Goal: Information Seeking & Learning: Learn about a topic

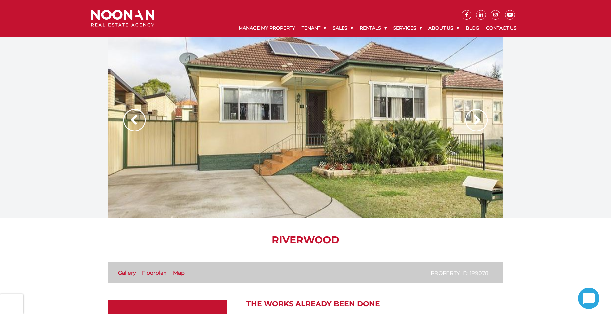
click at [133, 118] on img at bounding box center [134, 120] width 22 height 22
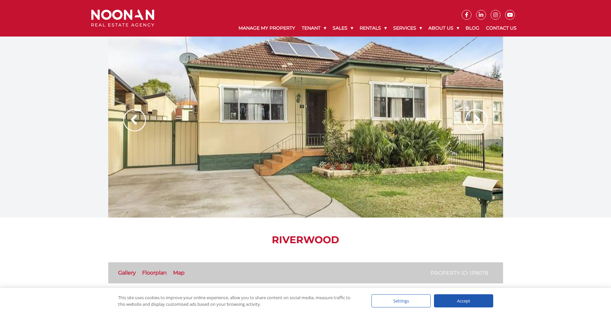
click at [133, 119] on img at bounding box center [134, 120] width 22 height 22
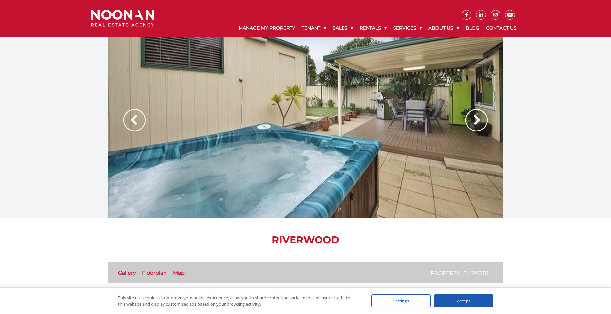
click at [133, 119] on img at bounding box center [134, 120] width 22 height 22
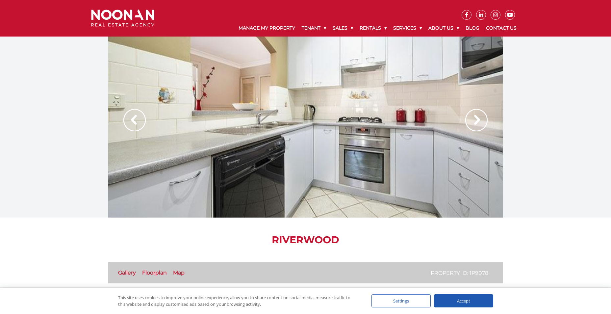
click at [133, 119] on img at bounding box center [134, 120] width 22 height 22
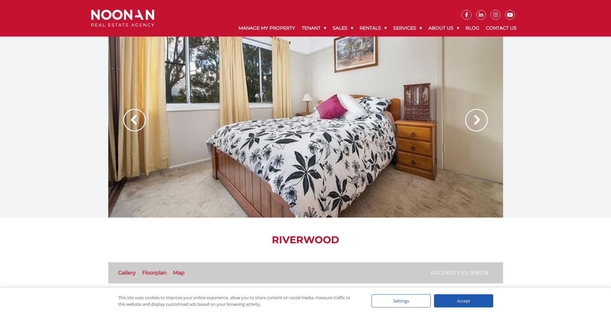
click at [133, 119] on img at bounding box center [134, 120] width 22 height 22
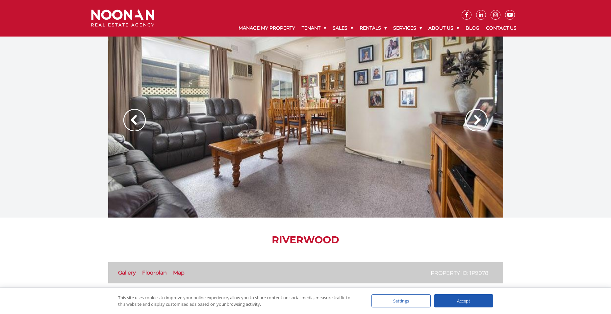
click at [133, 119] on img at bounding box center [134, 120] width 22 height 22
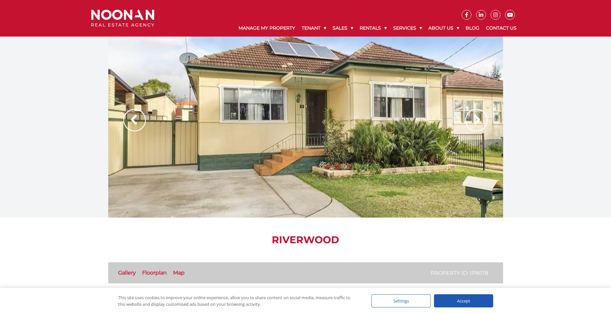
click at [133, 119] on img at bounding box center [134, 120] width 22 height 22
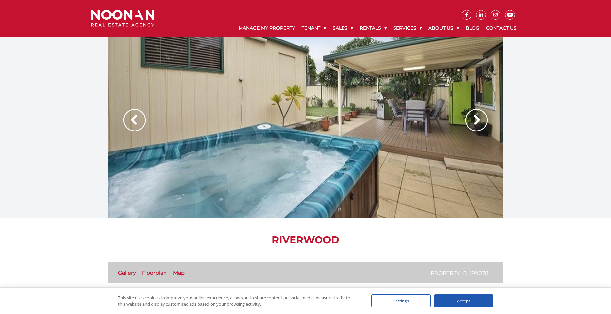
click at [133, 119] on img at bounding box center [134, 120] width 22 height 22
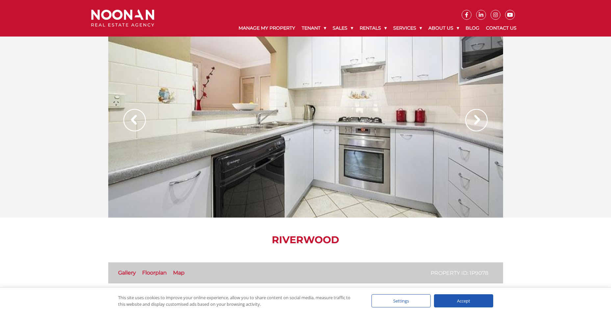
click at [133, 119] on img at bounding box center [134, 120] width 22 height 22
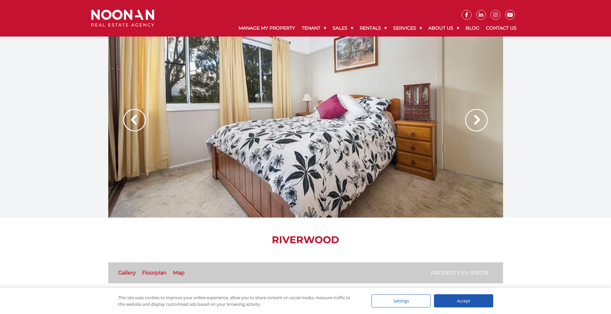
click at [154, 273] on link "Floorplan" at bounding box center [154, 273] width 25 height 6
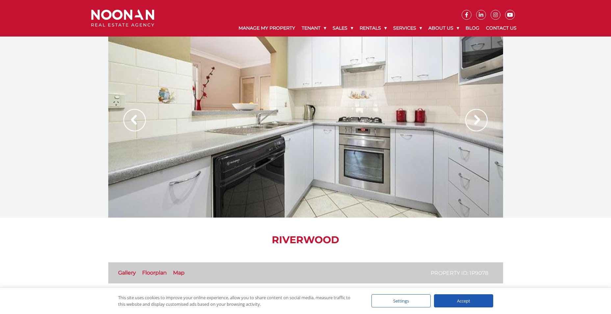
click at [482, 122] on img at bounding box center [476, 120] width 22 height 22
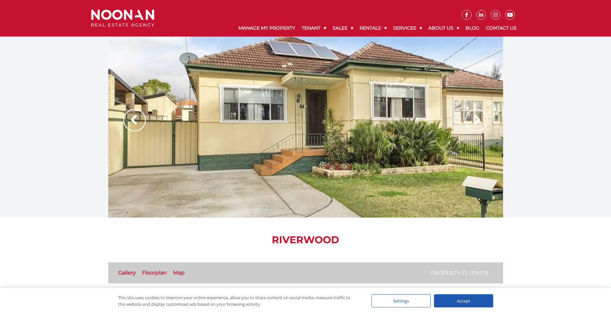
click at [482, 122] on img at bounding box center [476, 120] width 22 height 22
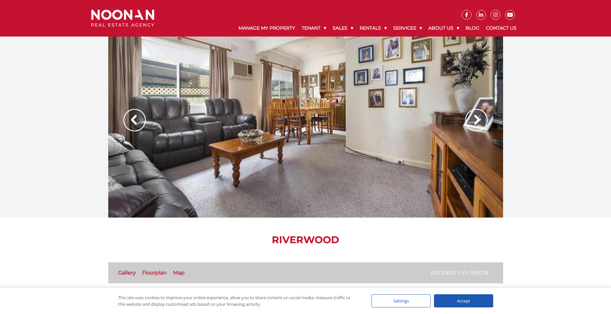
click at [482, 122] on img at bounding box center [476, 120] width 22 height 22
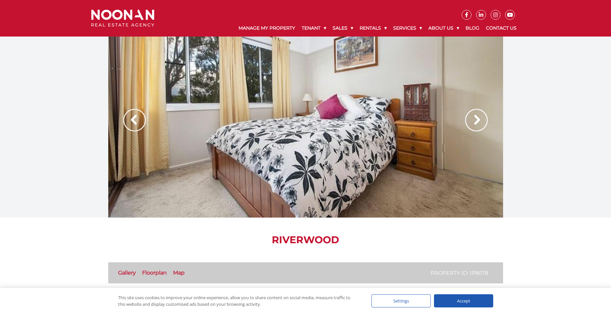
click at [482, 122] on img at bounding box center [476, 120] width 22 height 22
